Goal: Transaction & Acquisition: Download file/media

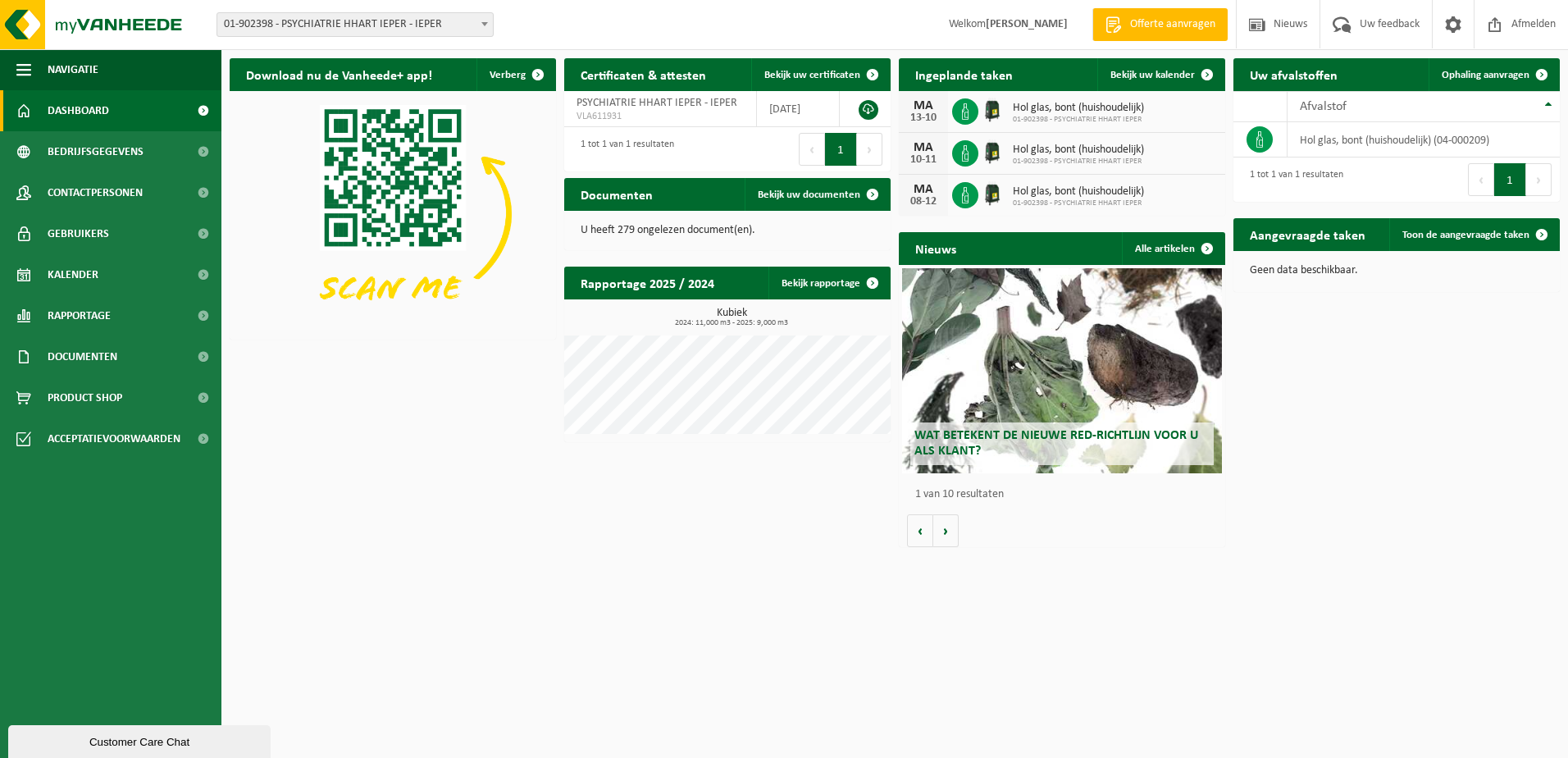
click at [342, 25] on span "01-902398 - PSYCHIATRIE HHART IEPER - IEPER" at bounding box center [356, 25] width 276 height 23
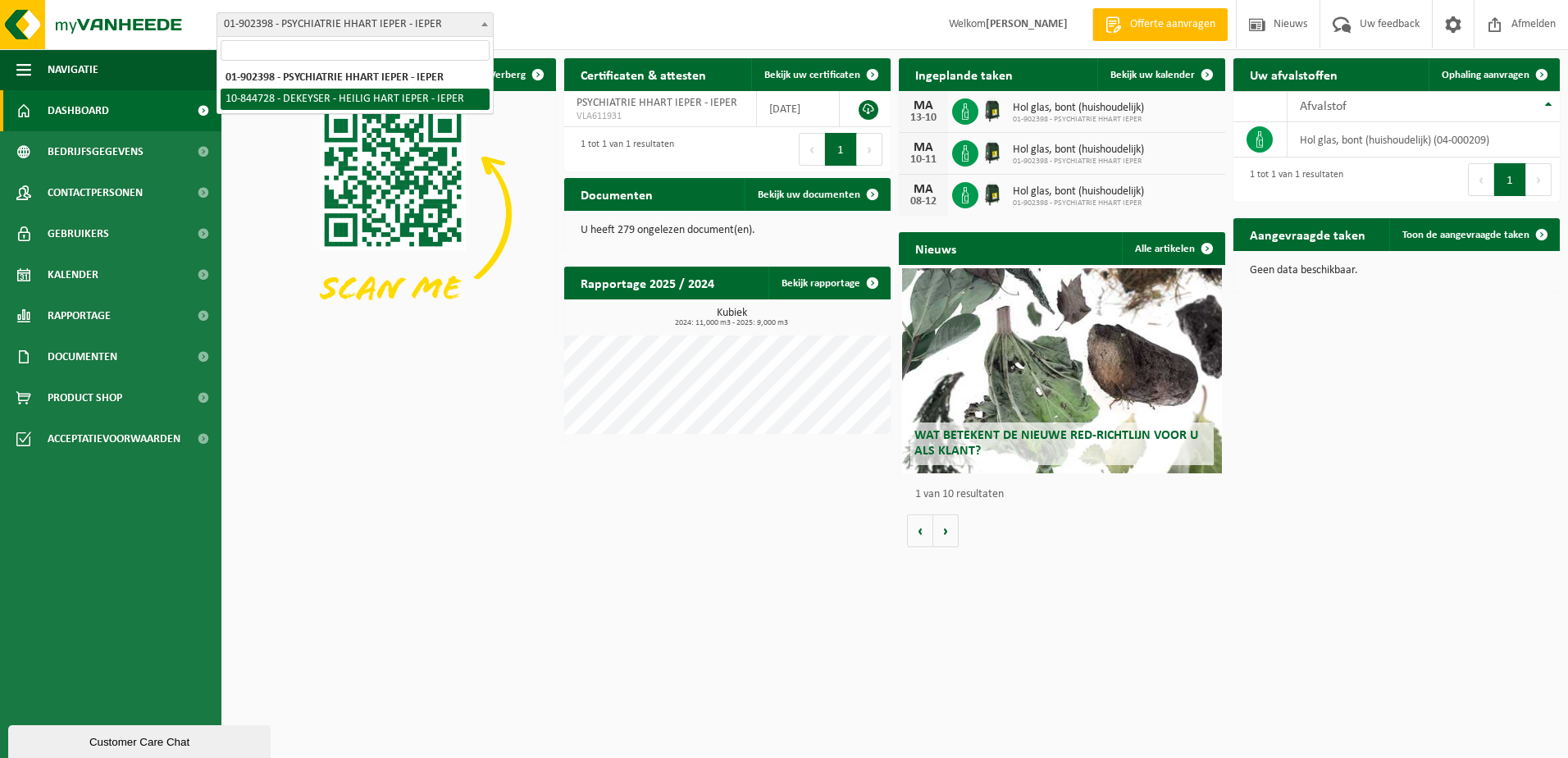
select select "101032"
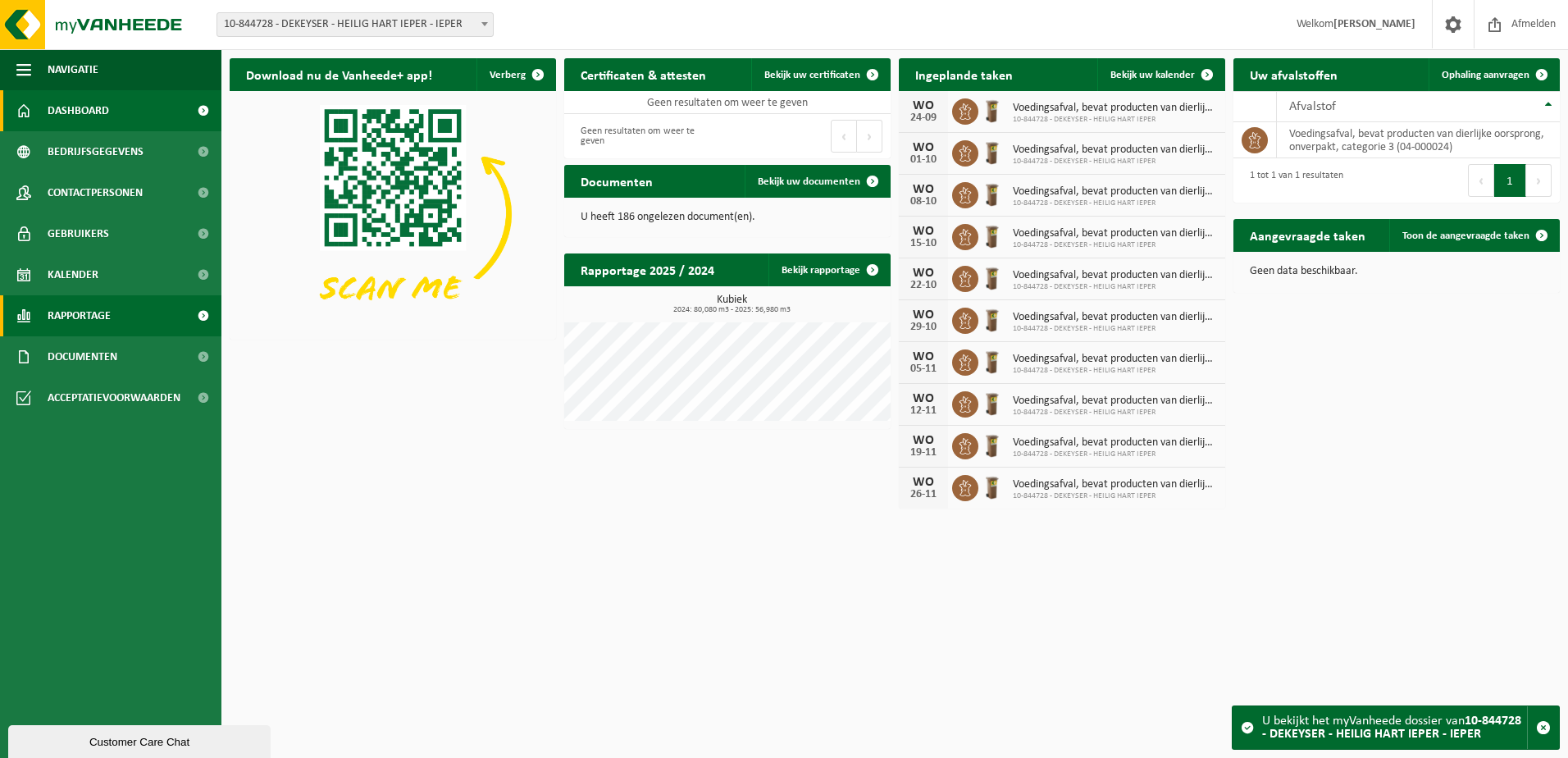
click at [90, 316] on span "Rapportage" at bounding box center [79, 316] width 63 height 41
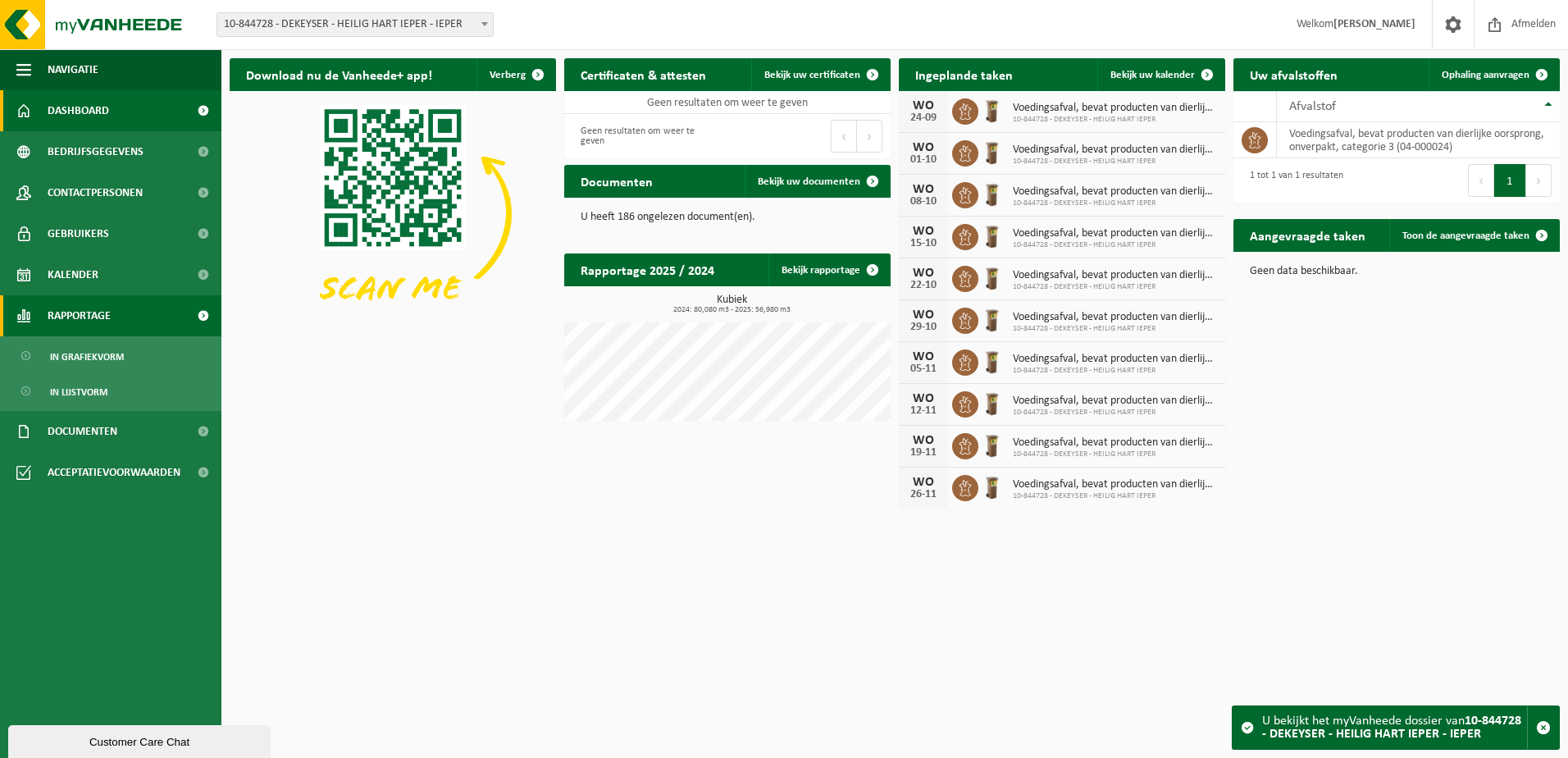
click at [91, 317] on span "Rapportage" at bounding box center [79, 316] width 63 height 41
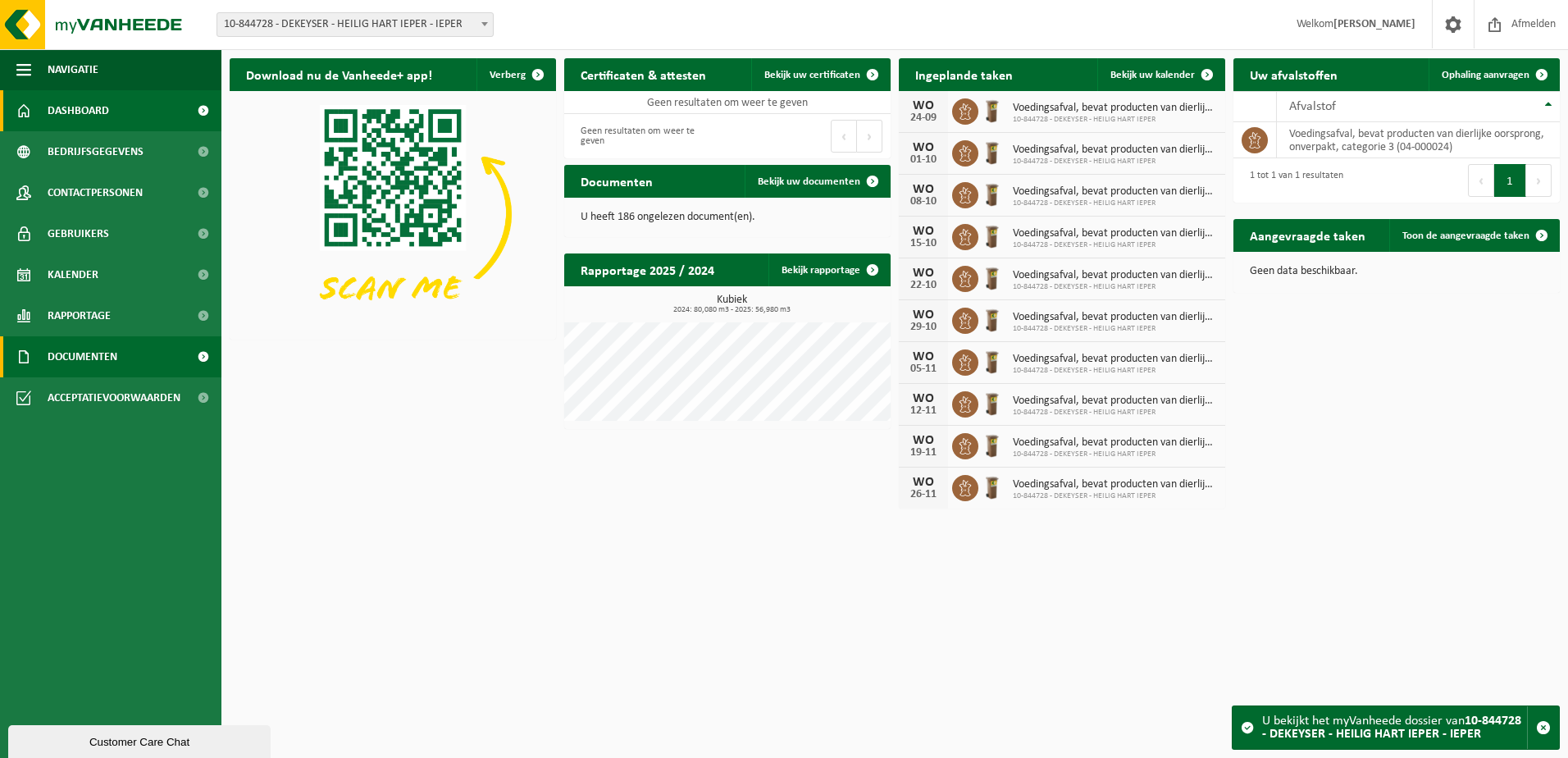
click at [93, 355] on span "Documenten" at bounding box center [82, 357] width 70 height 41
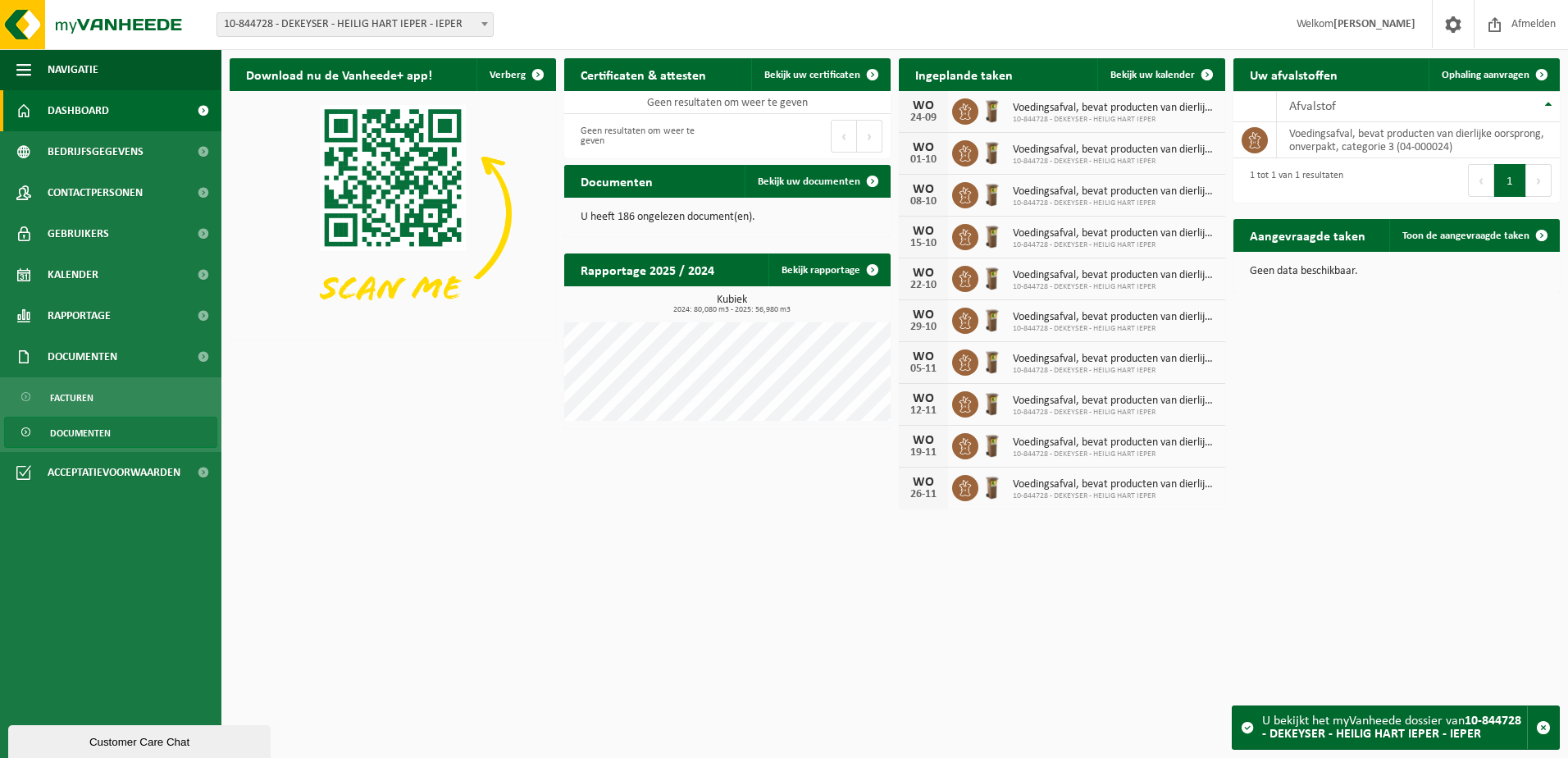
click at [78, 427] on span "Documenten" at bounding box center [81, 433] width 61 height 31
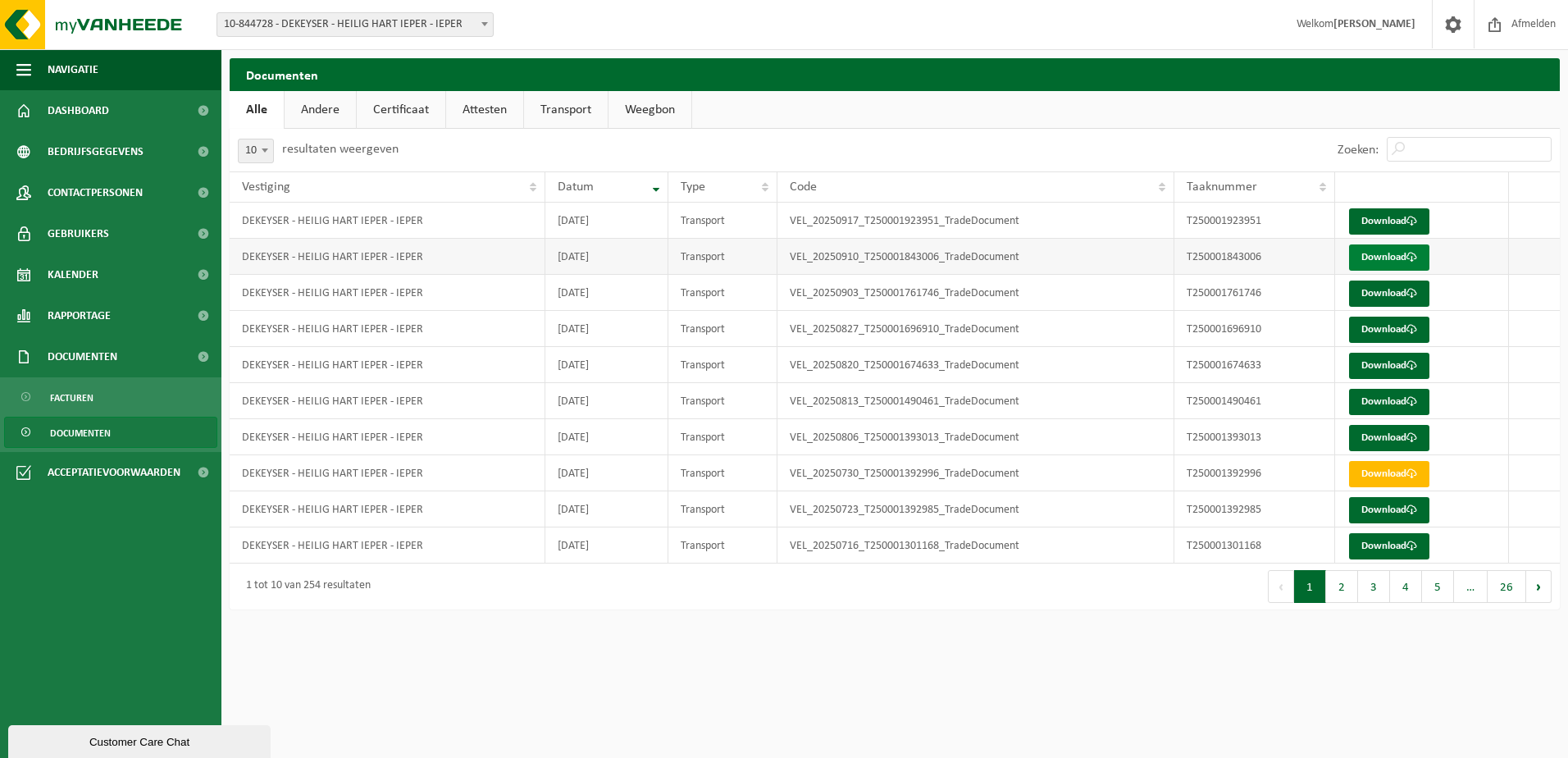
click at [1380, 256] on link "Download" at bounding box center [1390, 257] width 81 height 26
click at [1400, 398] on link "Download" at bounding box center [1390, 401] width 81 height 26
click at [1374, 433] on link "Download" at bounding box center [1390, 437] width 81 height 26
